Goal: Find specific page/section: Locate a particular part of the current website

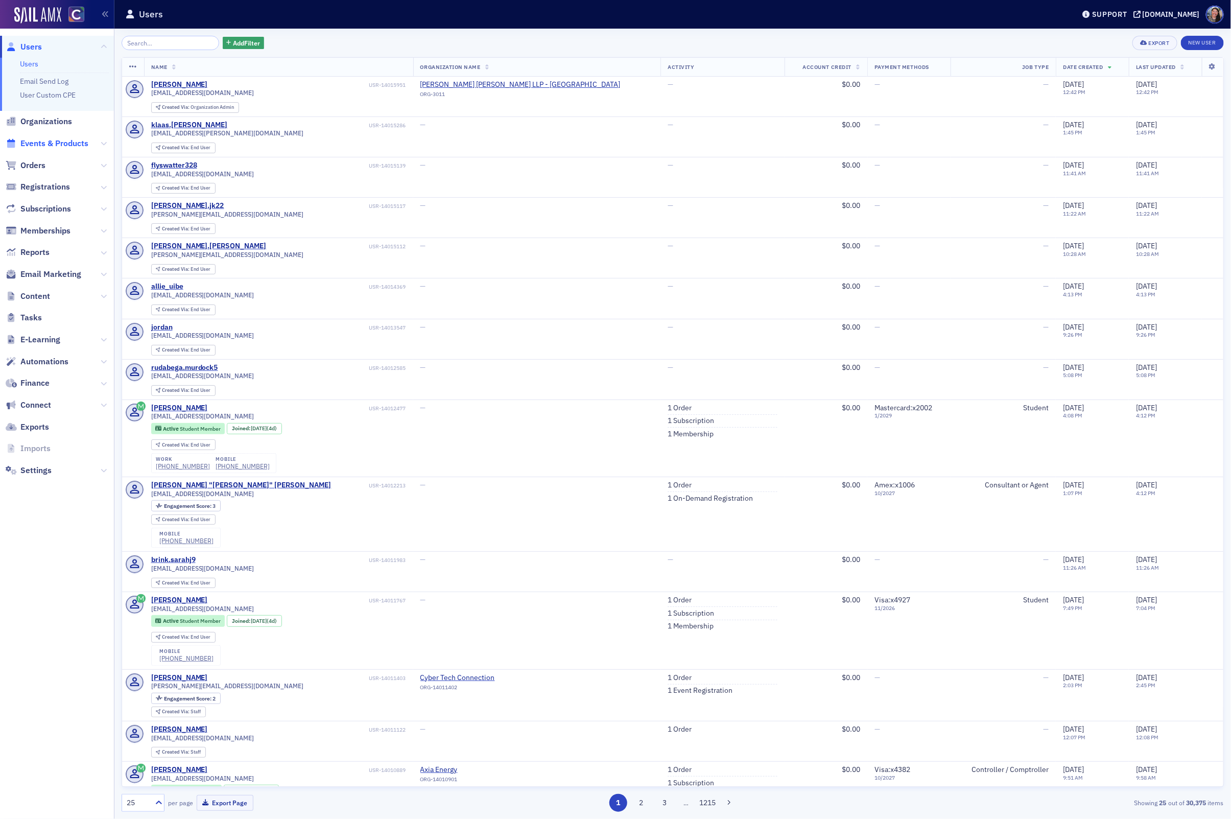
click at [79, 146] on span "Events & Products" at bounding box center [54, 143] width 68 height 11
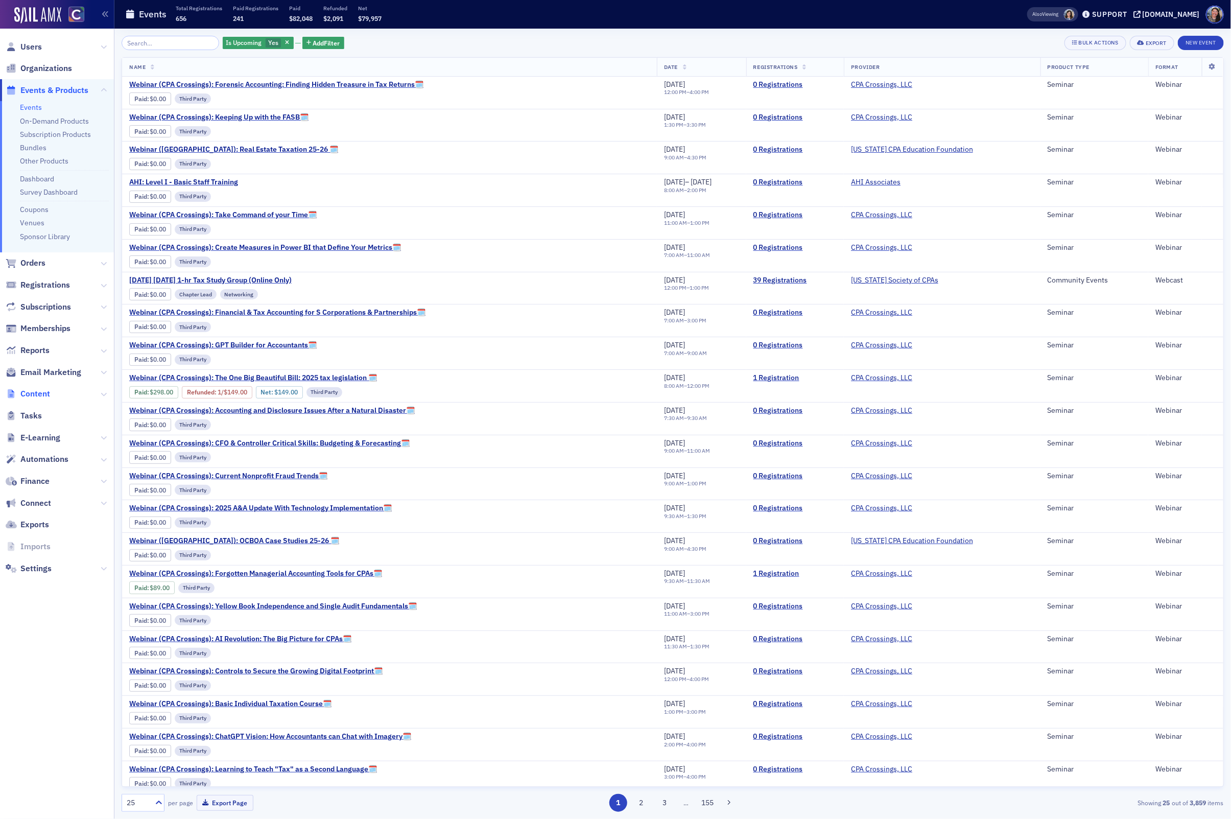
click at [40, 398] on span "Content" at bounding box center [35, 393] width 30 height 11
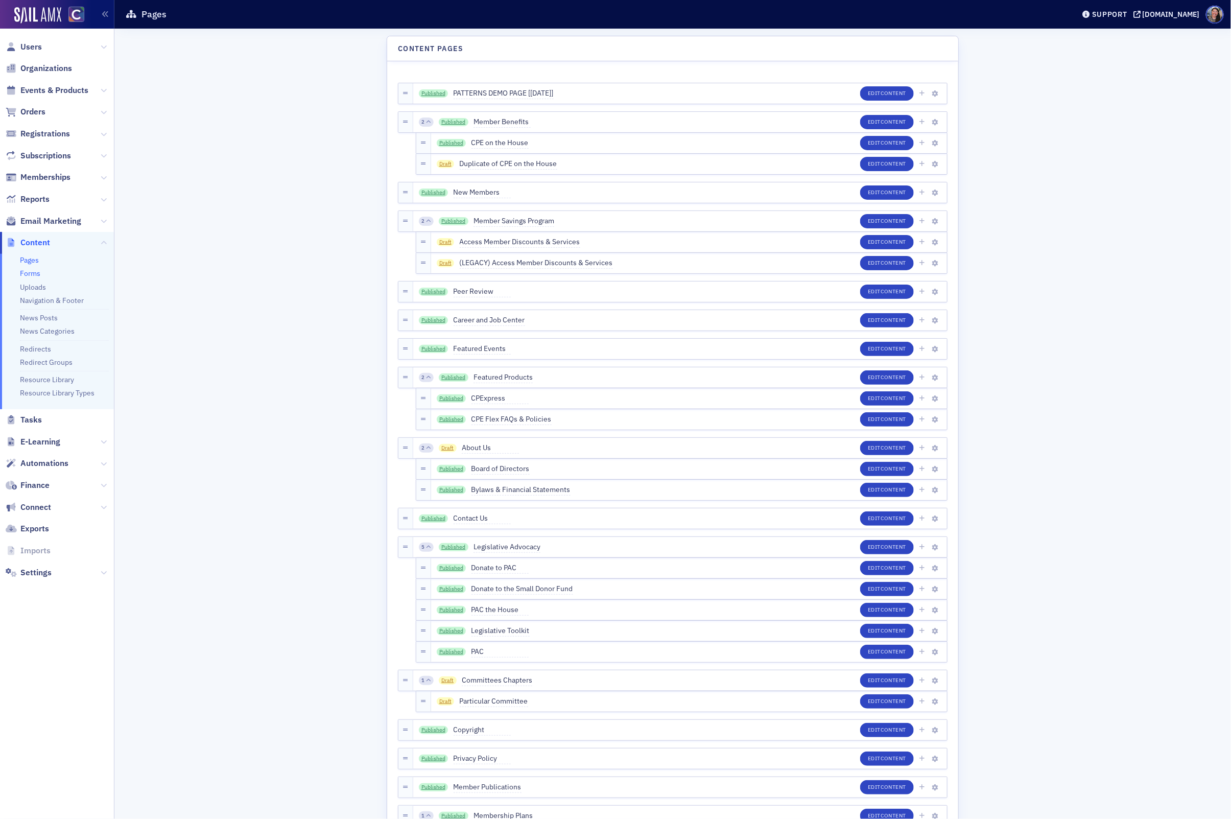
click at [30, 274] on link "Forms" at bounding box center [30, 273] width 20 height 9
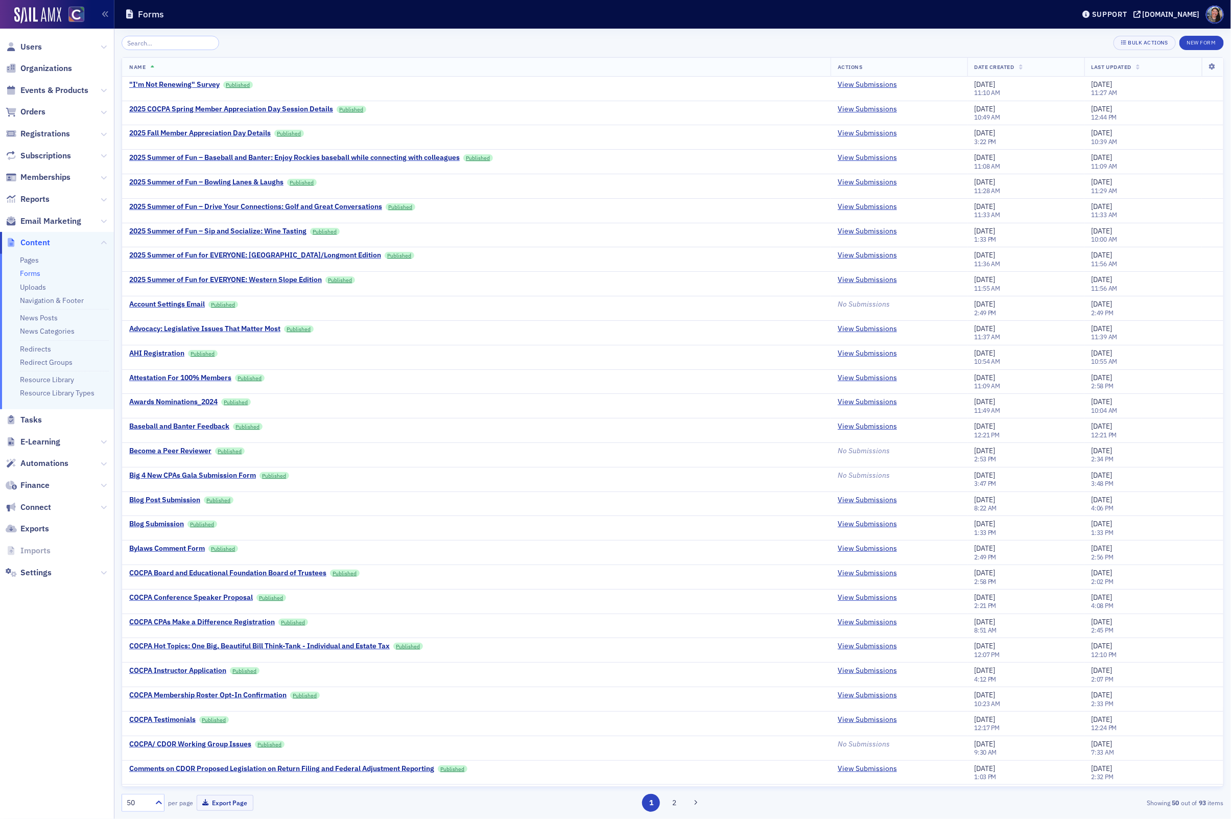
click at [185, 46] on input "search" at bounding box center [171, 43] width 98 height 14
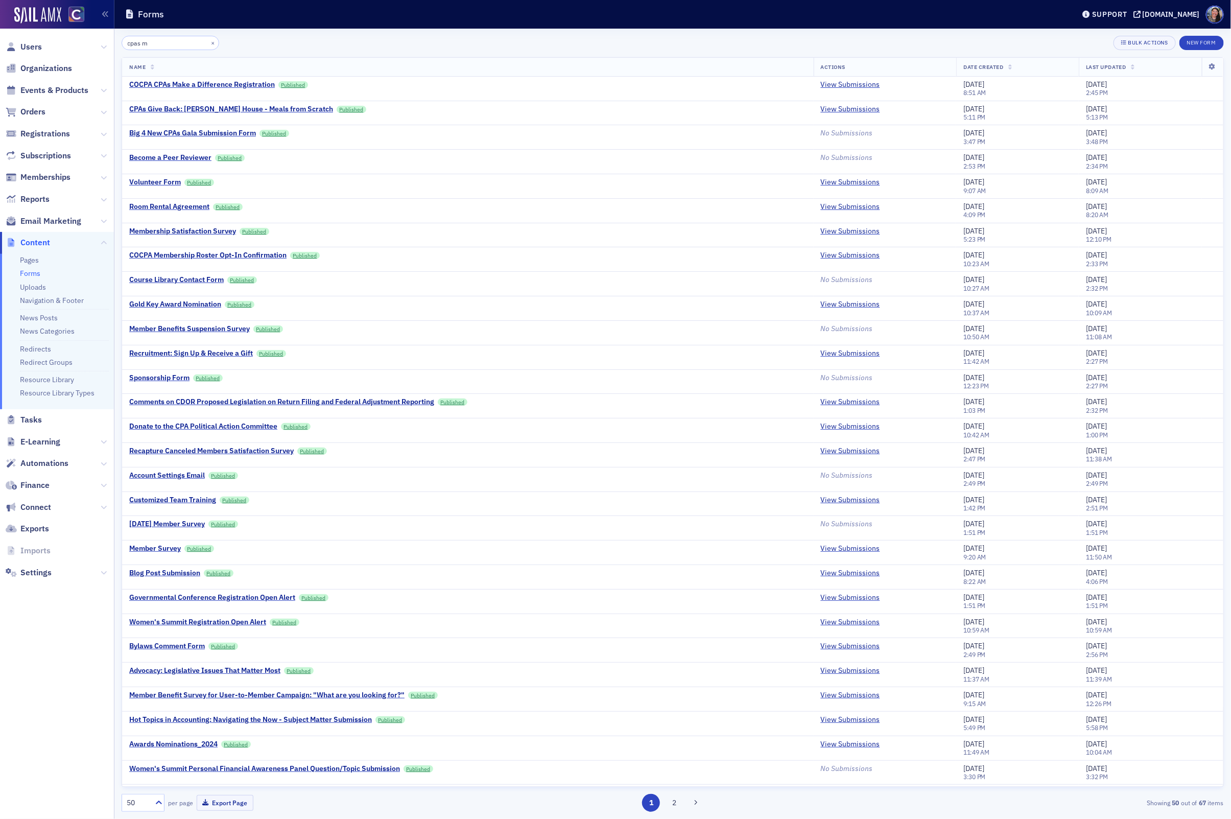
click at [167, 40] on input "cpas m" at bounding box center [171, 43] width 98 height 14
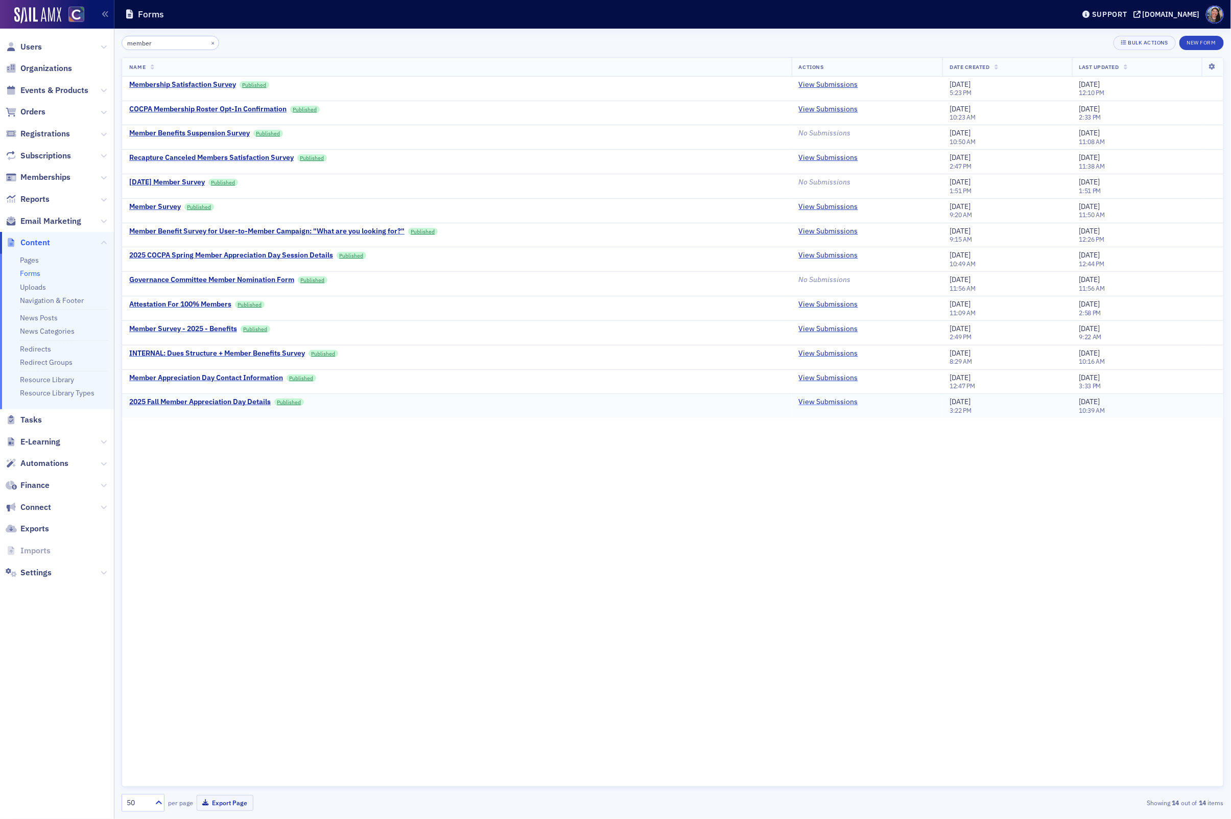
type input "member"
click at [837, 399] on link "View Submissions" at bounding box center [828, 402] width 59 height 9
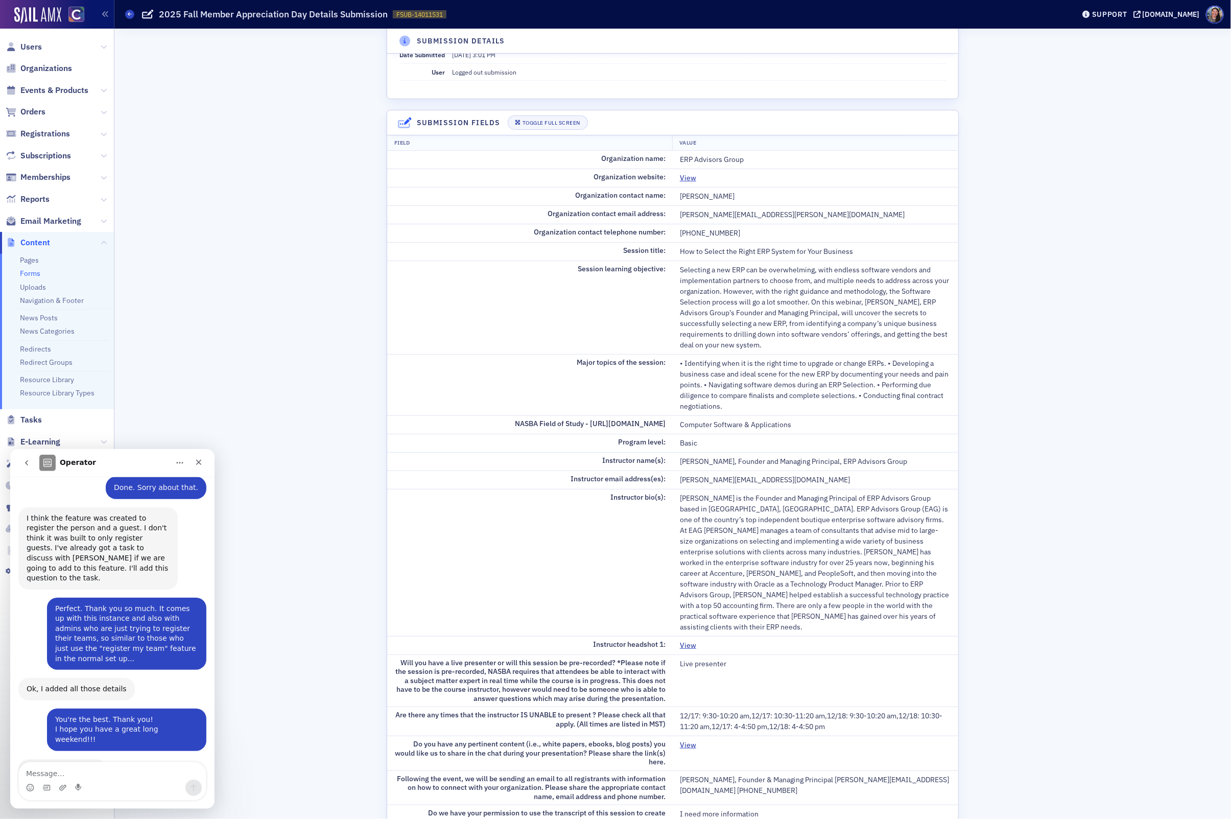
scroll to position [48, 0]
click at [203, 460] on div "Close" at bounding box center [199, 462] width 18 height 18
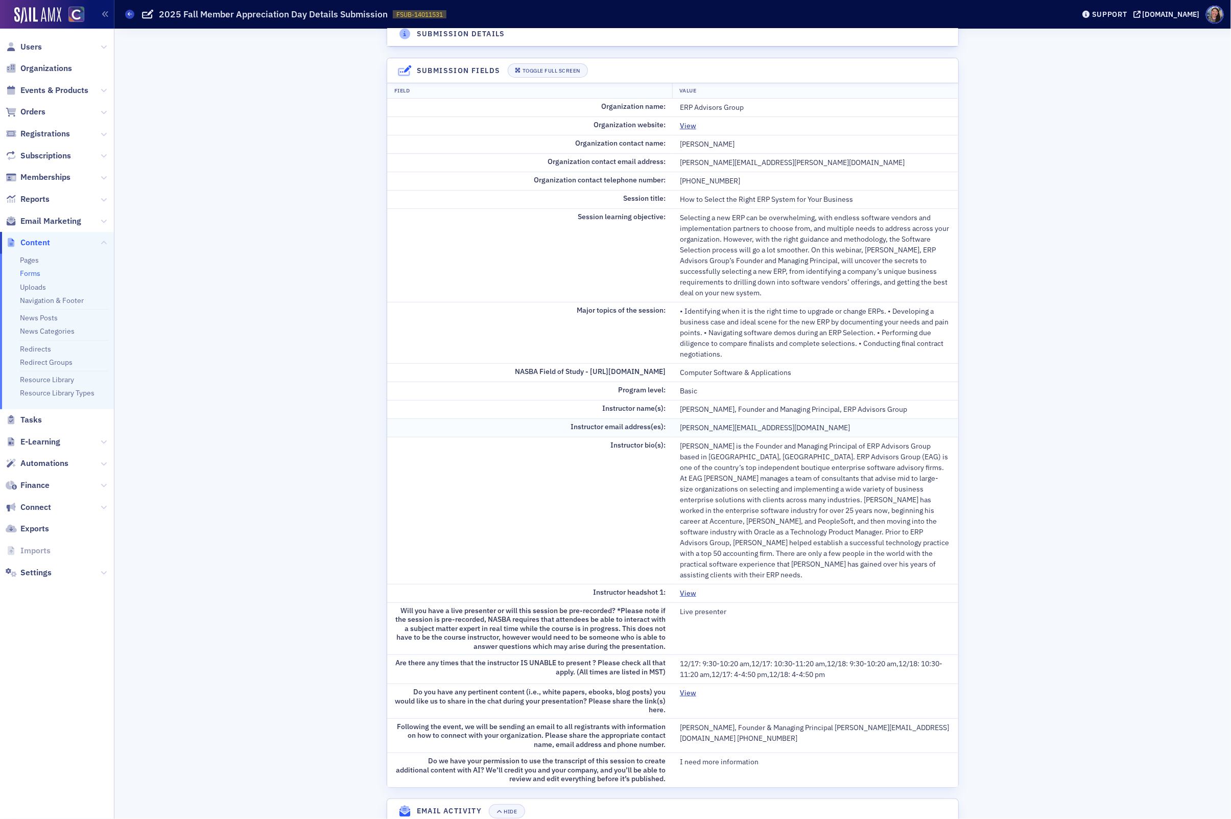
scroll to position [122, 0]
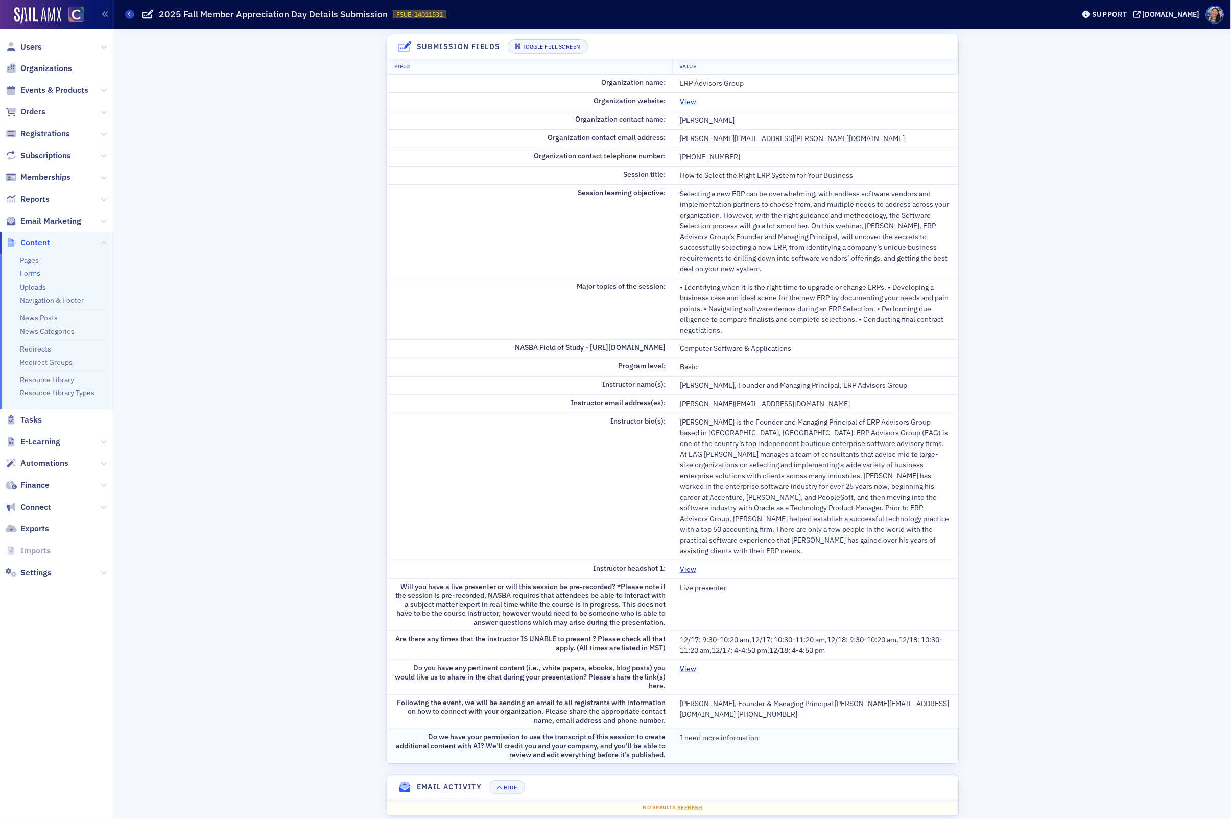
click at [547, 729] on td "Do we have your permission to use the transcript of this session to create addi…" at bounding box center [530, 746] width 286 height 34
click at [621, 750] on div "Submission Details Form 2025 Fall Member Appreciation Day Details Date Submitte…" at bounding box center [673, 371] width 572 height 914
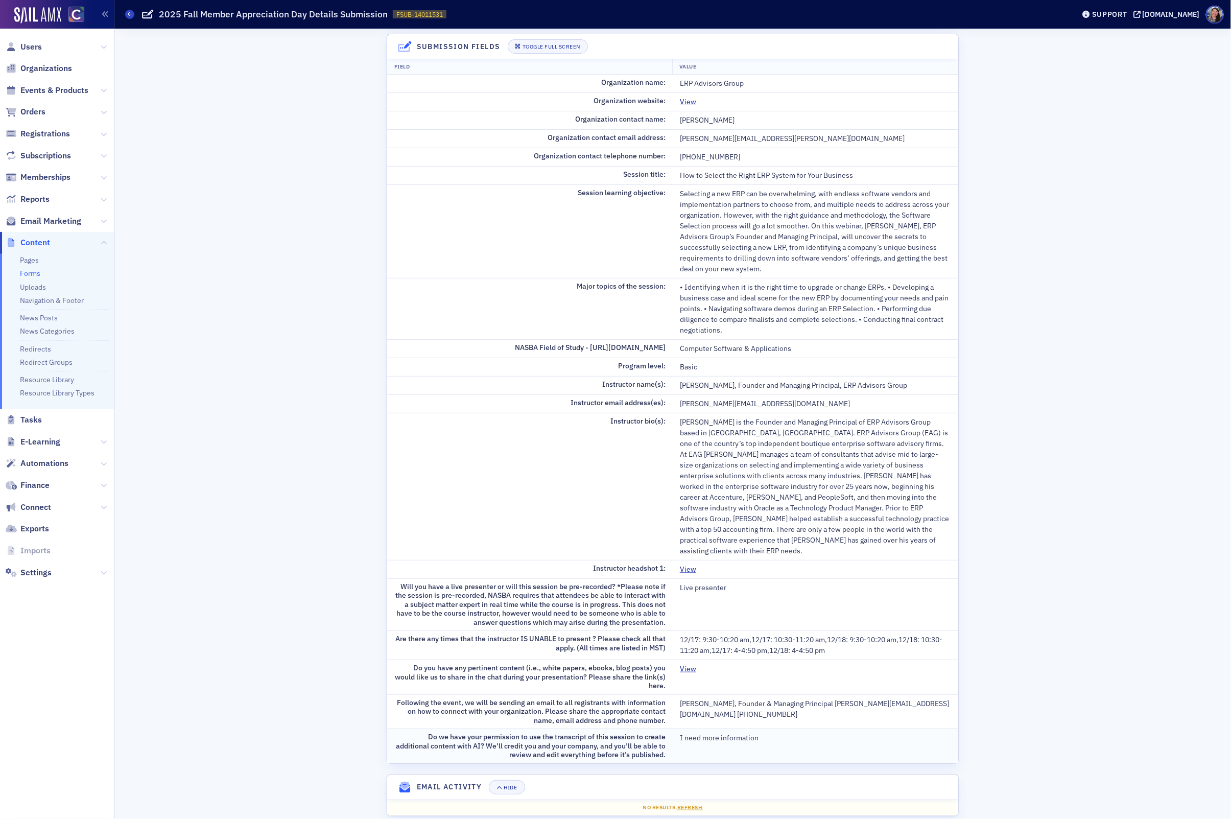
scroll to position [0, 0]
